Goal: Task Accomplishment & Management: Manage account settings

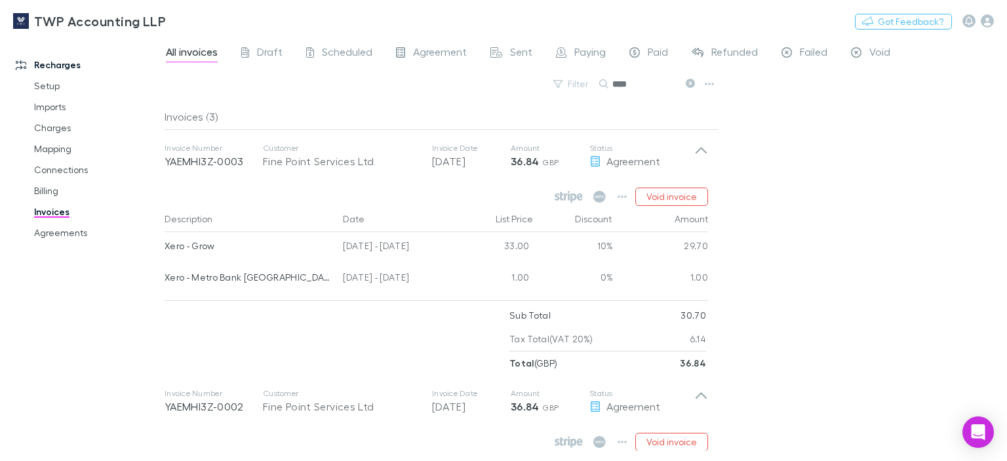
scroll to position [222, 0]
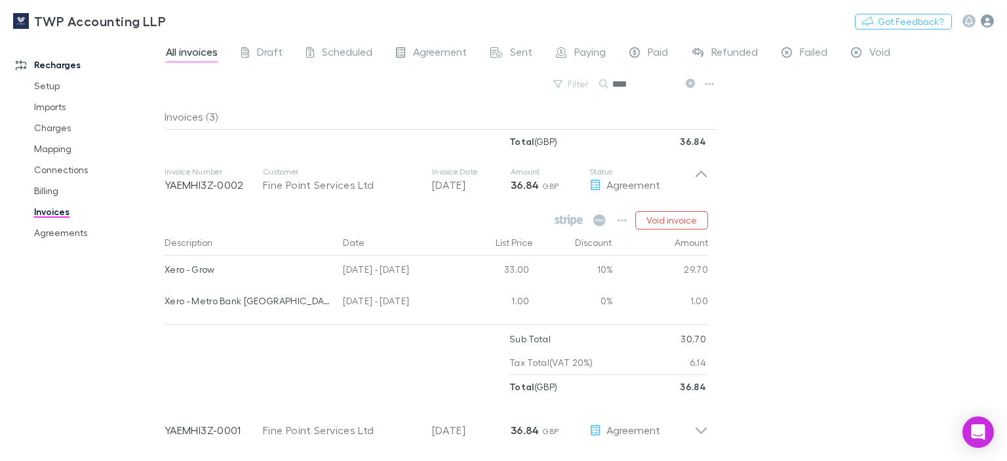
click at [982, 23] on icon "button" at bounding box center [987, 20] width 13 height 13
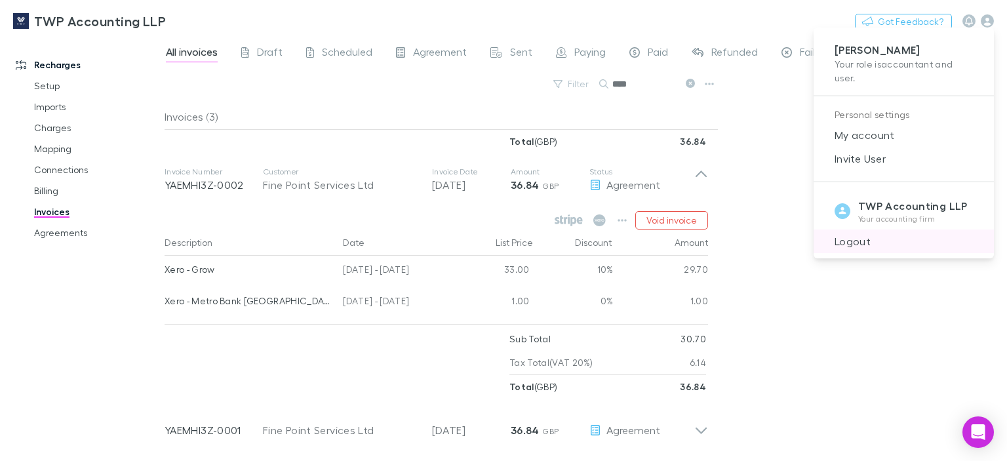
click at [864, 242] on span "Logout" at bounding box center [903, 241] width 159 height 16
